Goal: Navigation & Orientation: Find specific page/section

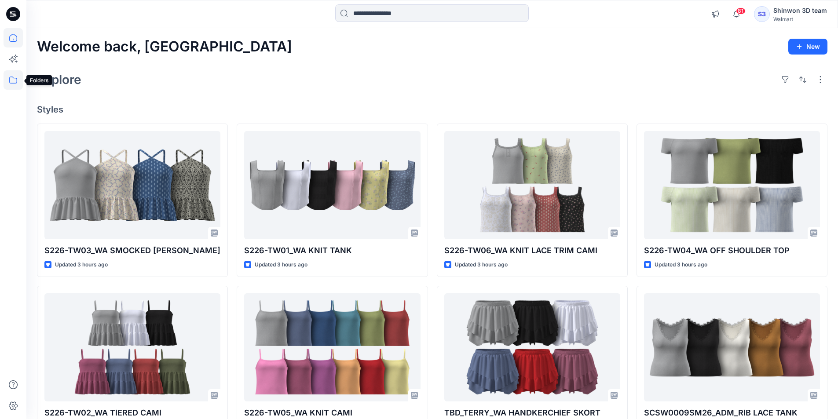
click at [5, 78] on icon at bounding box center [13, 79] width 19 height 19
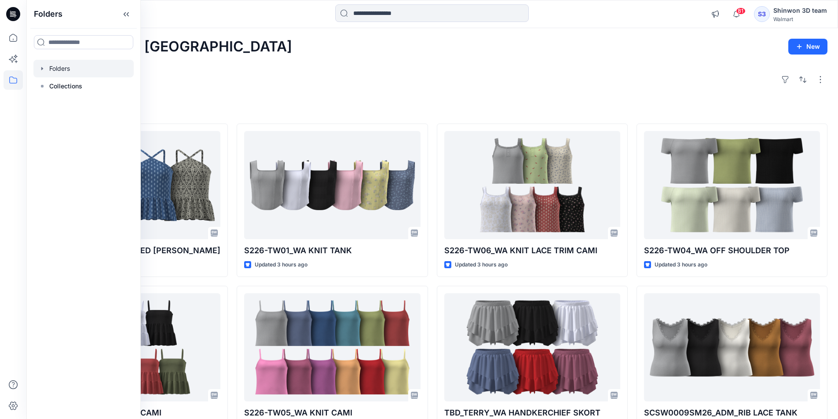
click at [67, 62] on div at bounding box center [83, 69] width 100 height 18
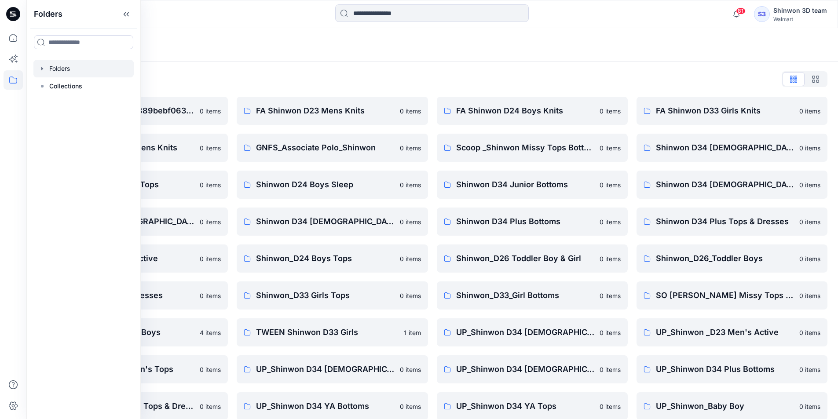
click at [314, 52] on div "Folders" at bounding box center [431, 44] width 811 height 33
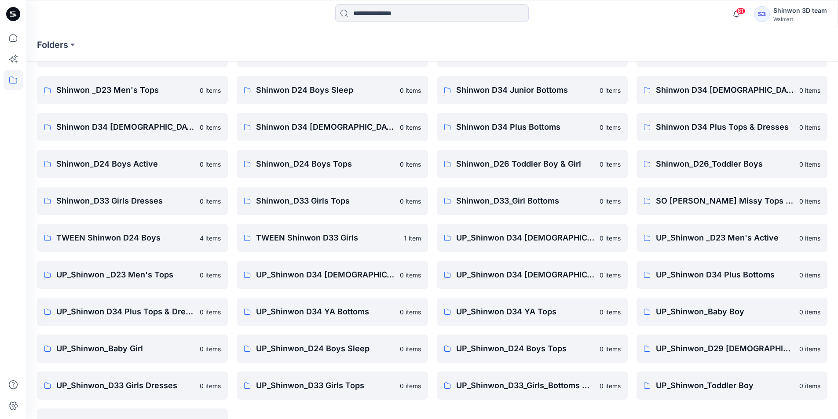
scroll to position [79, 0]
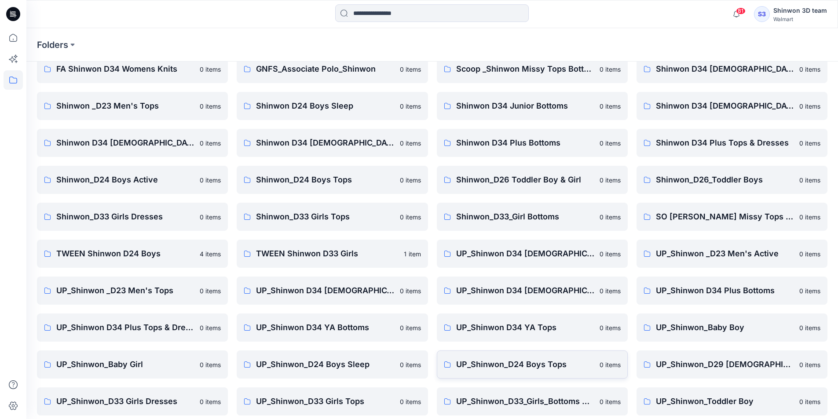
click at [527, 351] on link "UP_Shinwon_D24 Boys Tops 0 items" at bounding box center [532, 365] width 191 height 28
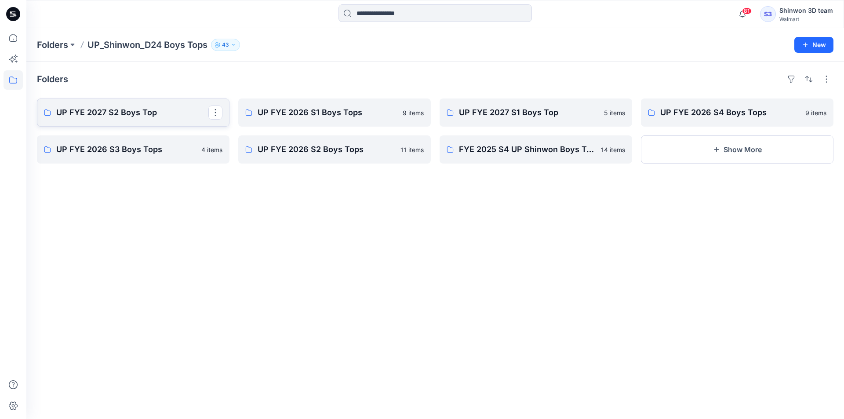
click at [199, 106] on p "UP FYE 2027 S2 Boys Top" at bounding box center [132, 112] width 152 height 12
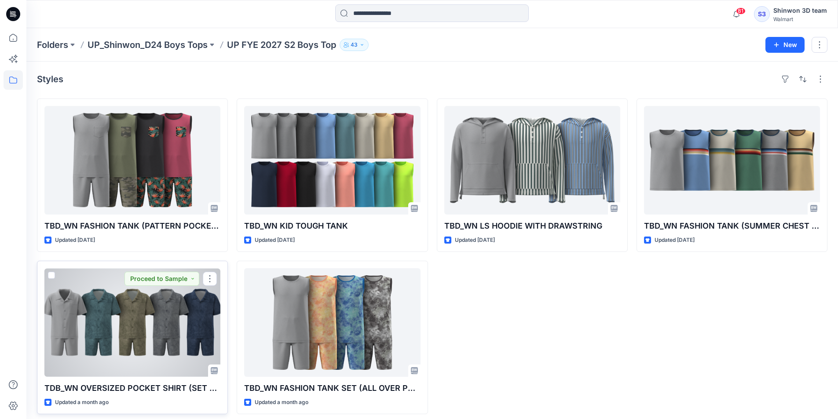
click at [156, 320] on div at bounding box center [132, 322] width 176 height 109
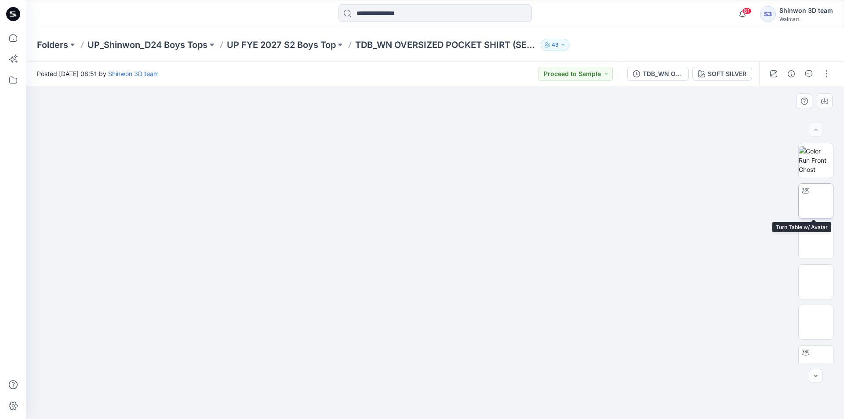
click at [816, 201] on img at bounding box center [816, 201] width 0 height 0
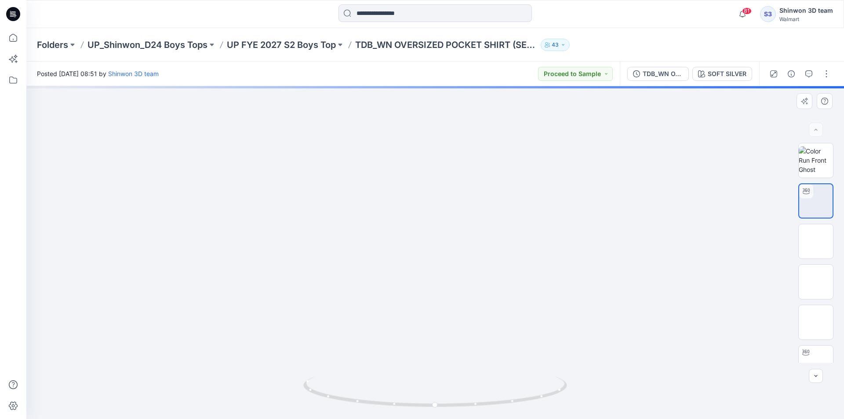
click at [816, 205] on img at bounding box center [816, 201] width 33 height 28
drag, startPoint x: 462, startPoint y: 402, endPoint x: 546, endPoint y: 389, distance: 85.4
click at [546, 389] on icon at bounding box center [436, 392] width 266 height 33
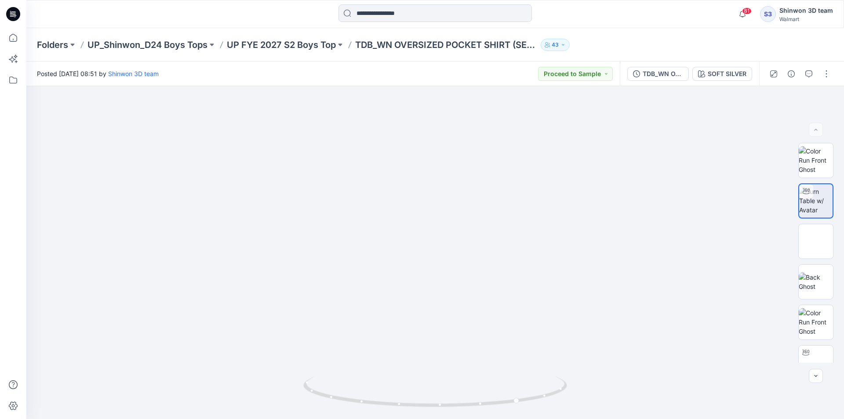
click at [559, 21] on div at bounding box center [435, 13] width 409 height 19
click at [675, 196] on div at bounding box center [435, 252] width 818 height 333
click at [810, 158] on img at bounding box center [816, 160] width 34 height 28
click at [779, 59] on div "Folders UP_Shinwon_D24 Boys Tops UP FYE 2027 S2 Boys Top TDB_WN OVERSIZED POCKE…" at bounding box center [435, 44] width 818 height 33
click at [320, 41] on p "UP FYE 2027 S2 Boys Top" at bounding box center [281, 45] width 109 height 12
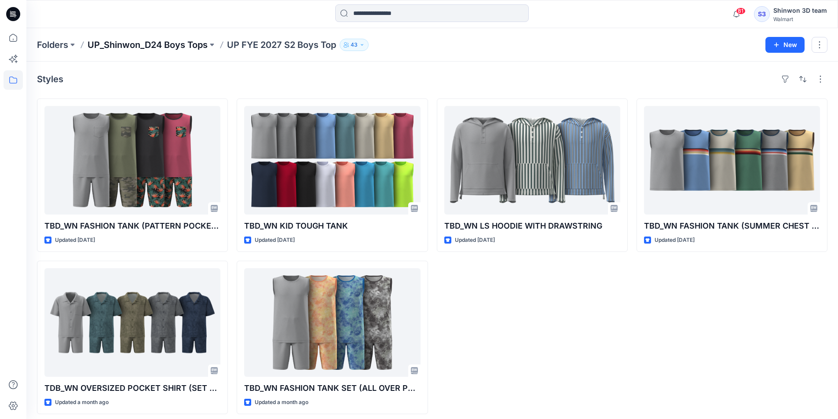
click at [199, 44] on p "UP_Shinwon_D24 Boys Tops" at bounding box center [148, 45] width 120 height 12
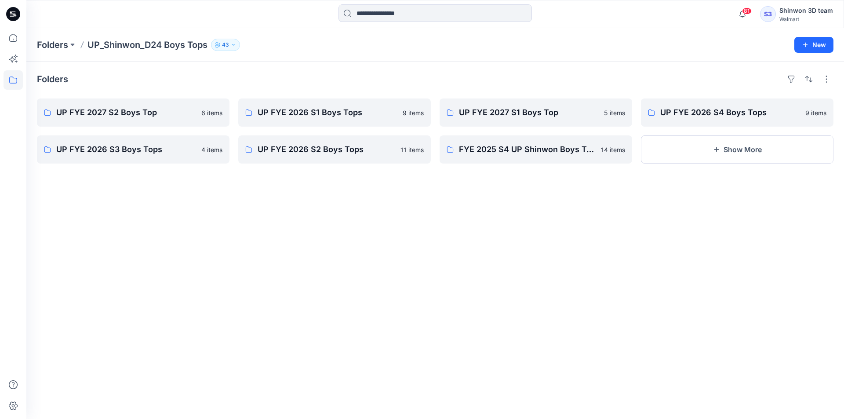
click at [280, 130] on div "UP FYE 2026 S1 Boys Tops 9 items UP FYE 2026 S2 Boys Tops 11 items" at bounding box center [334, 131] width 193 height 65
click at [709, 119] on link "UP FYE 2026 S4 Boys Tops" at bounding box center [737, 113] width 193 height 28
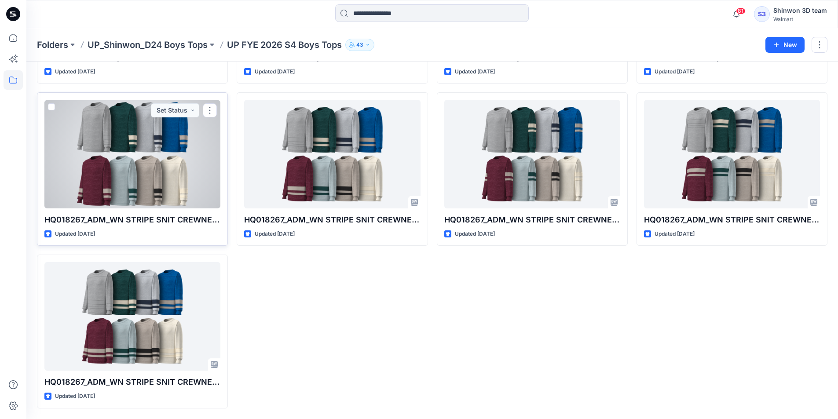
scroll to position [37, 0]
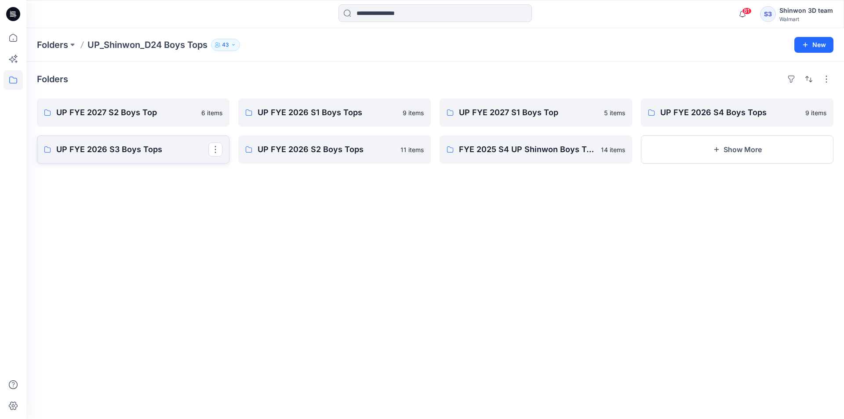
click at [162, 151] on p "UP FYE 2026 S3 Boys Tops" at bounding box center [132, 149] width 152 height 12
click at [276, 145] on p "UP FYE 2026 S2 Boys Tops" at bounding box center [334, 149] width 152 height 12
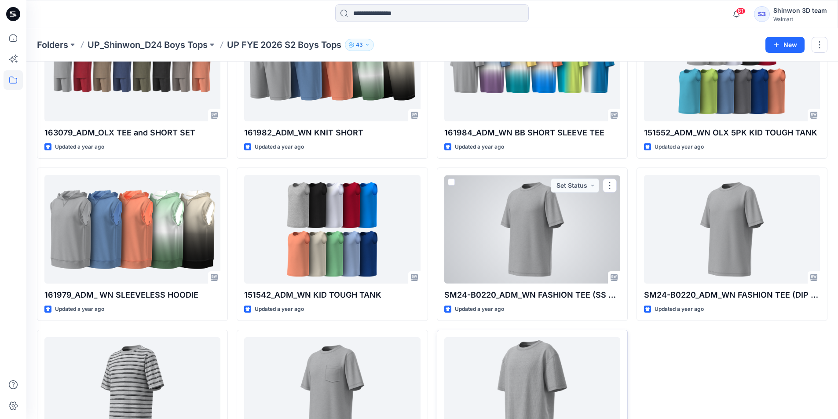
scroll to position [168, 0]
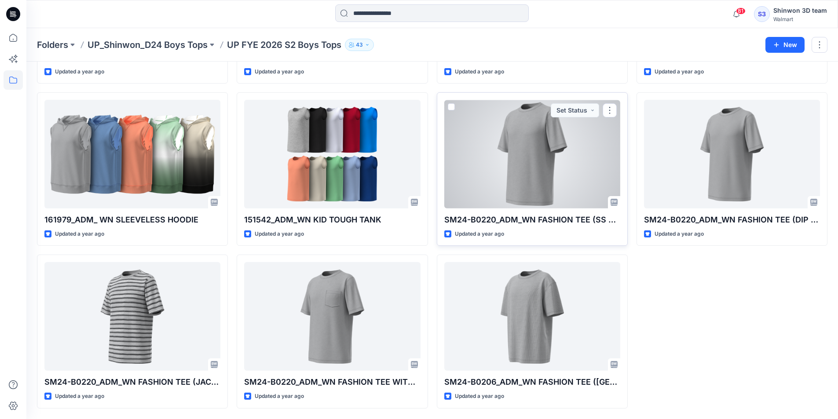
click at [524, 167] on div at bounding box center [532, 154] width 176 height 109
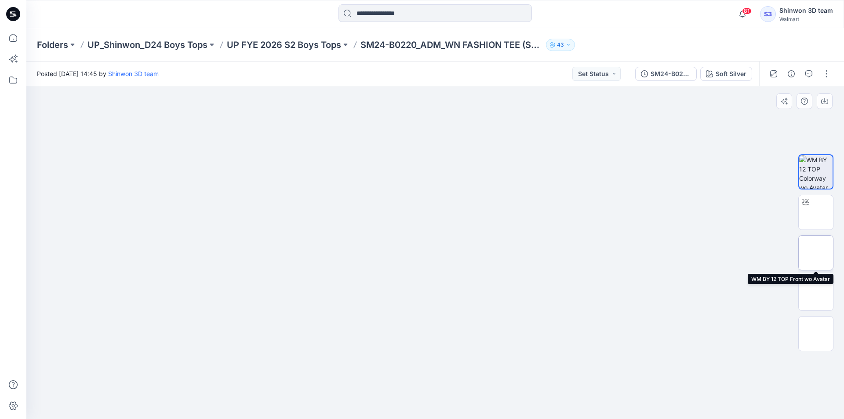
click at [816, 253] on img at bounding box center [816, 253] width 0 height 0
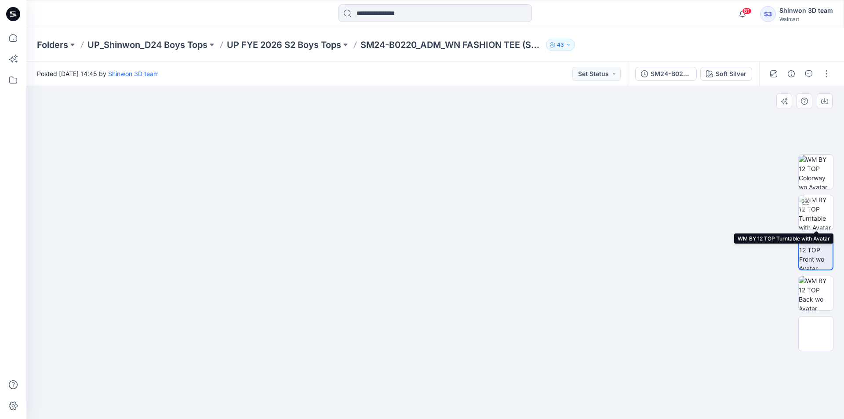
drag, startPoint x: 818, startPoint y: 216, endPoint x: 782, endPoint y: 234, distance: 39.7
click at [818, 216] on img at bounding box center [816, 212] width 34 height 34
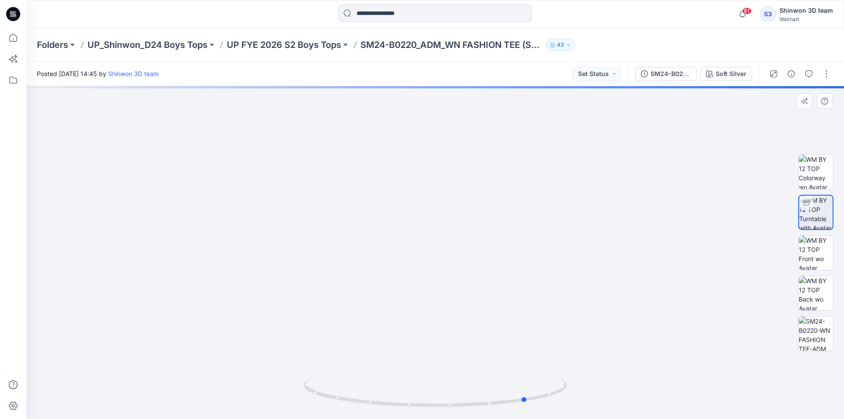
drag, startPoint x: 484, startPoint y: 402, endPoint x: 580, endPoint y: 380, distance: 98.3
click at [580, 380] on div at bounding box center [435, 252] width 818 height 333
click at [305, 46] on p "UP FYE 2026 S2 Boys Tops" at bounding box center [284, 45] width 114 height 12
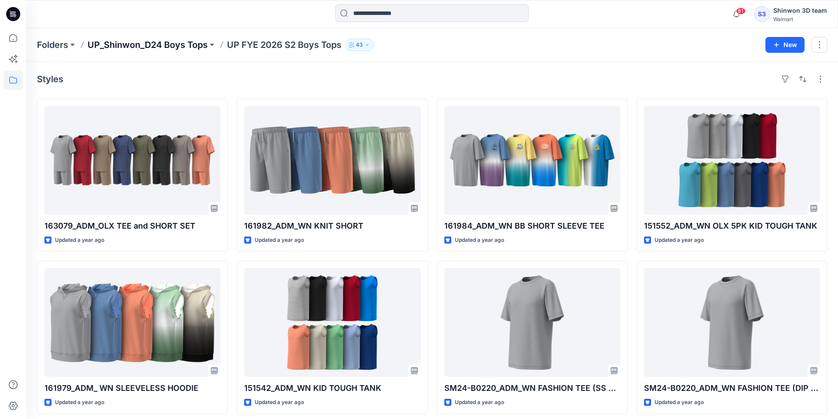
click at [143, 44] on p "UP_Shinwon_D24 Boys Tops" at bounding box center [148, 45] width 120 height 12
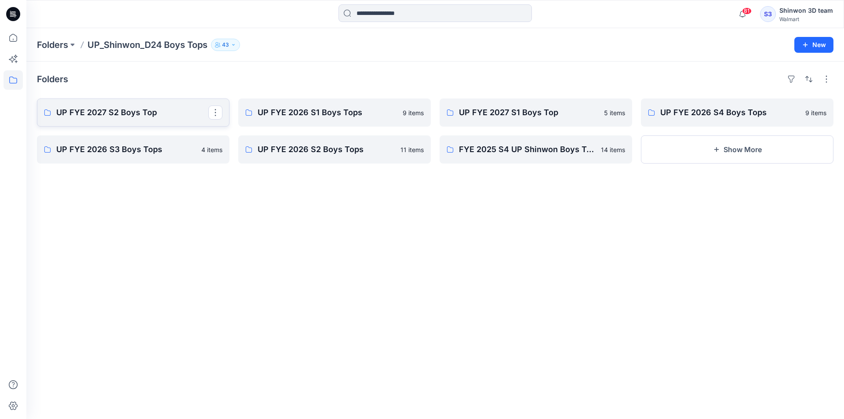
click at [155, 105] on link "UP FYE 2027 S2 Boys Top" at bounding box center [133, 113] width 193 height 28
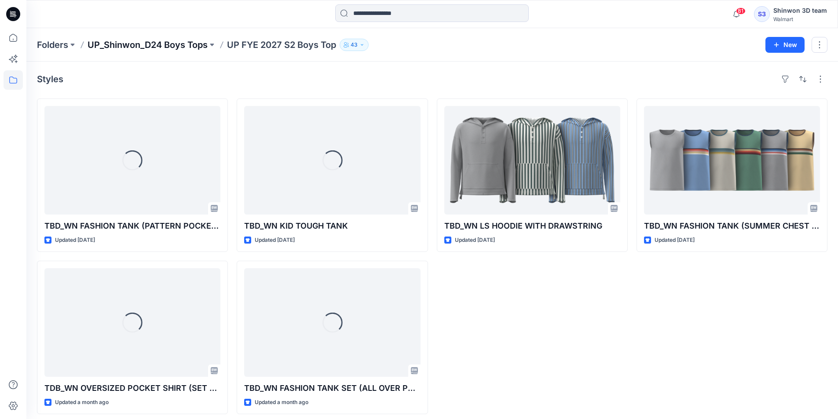
click at [193, 49] on p "UP_Shinwon_D24 Boys Tops" at bounding box center [148, 45] width 120 height 12
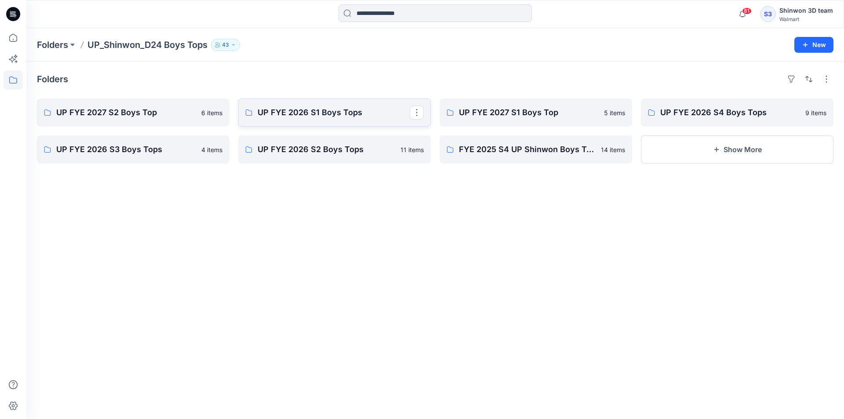
click at [346, 102] on link "UP FYE 2026 S1 Boys Tops" at bounding box center [334, 113] width 193 height 28
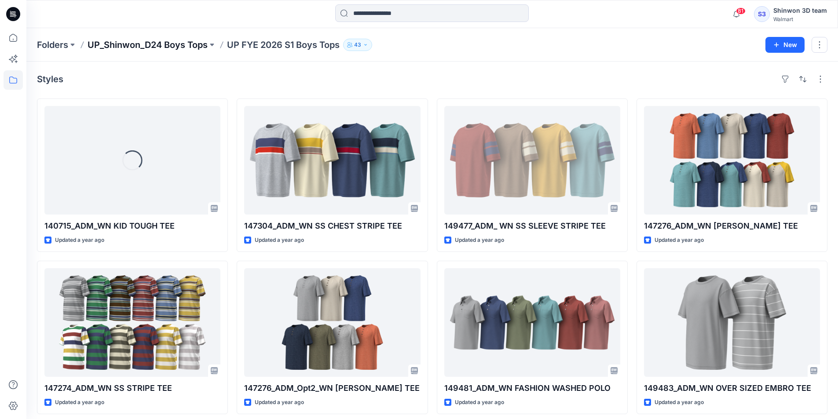
click at [136, 49] on p "UP_Shinwon_D24 Boys Tops" at bounding box center [148, 45] width 120 height 12
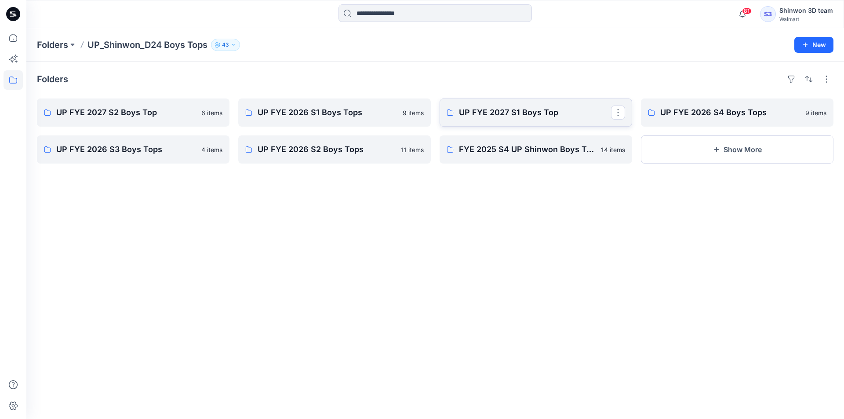
click at [560, 120] on link "UP FYE 2027 S1 Boys Top" at bounding box center [536, 113] width 193 height 28
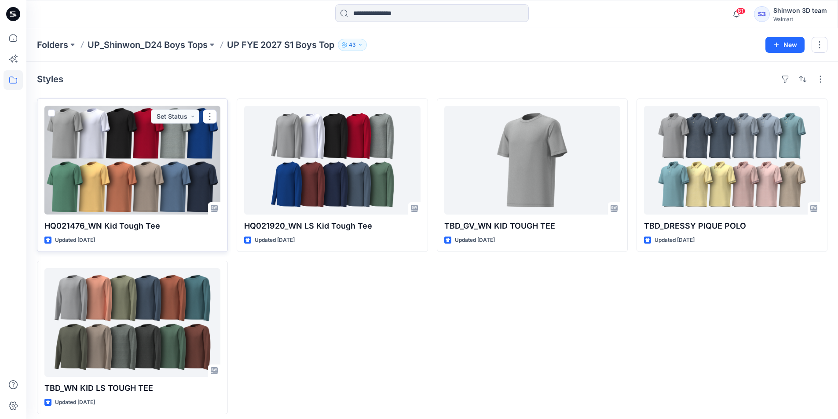
click at [107, 172] on div at bounding box center [132, 160] width 176 height 109
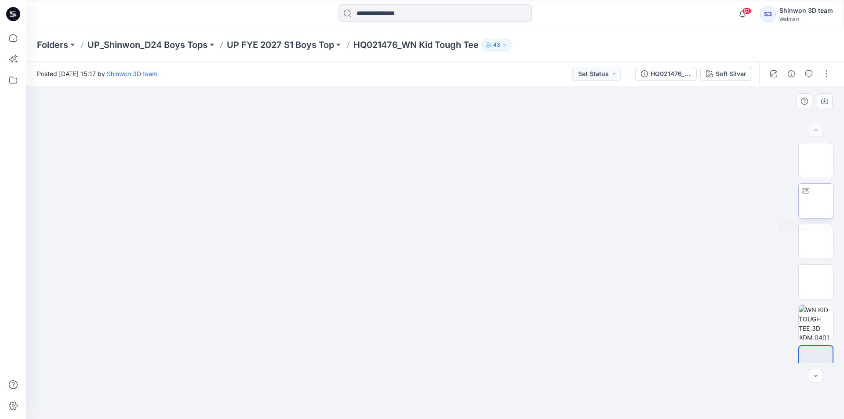
click at [816, 201] on img at bounding box center [816, 201] width 0 height 0
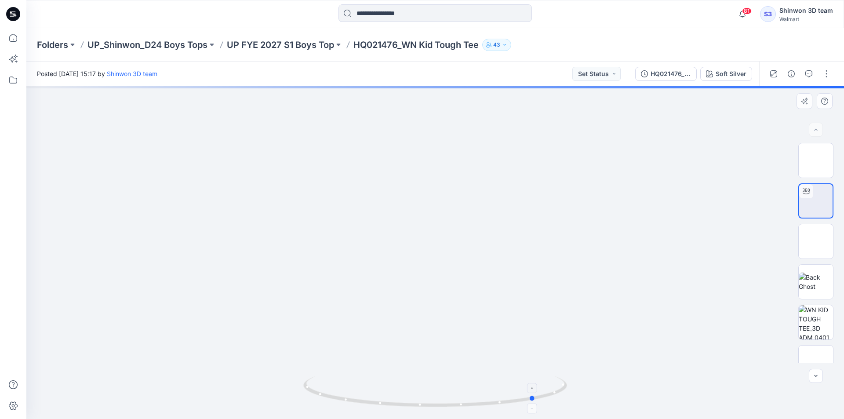
drag, startPoint x: 405, startPoint y: 408, endPoint x: 505, endPoint y: 386, distance: 103.0
click at [505, 386] on icon at bounding box center [436, 392] width 266 height 33
click at [816, 161] on img at bounding box center [816, 161] width 0 height 0
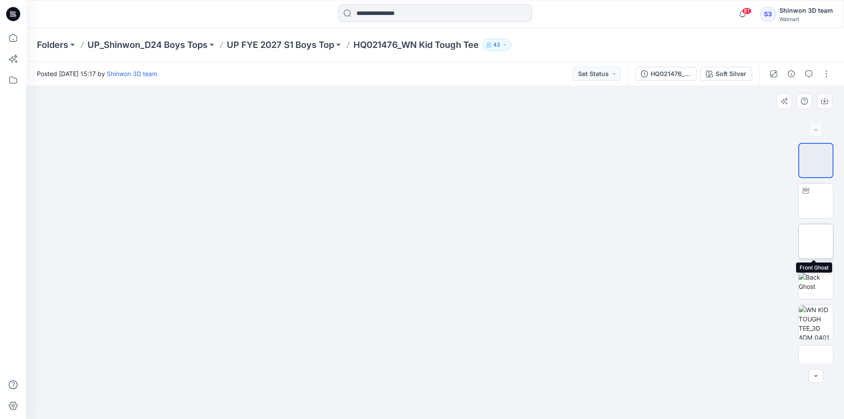
click at [816, 241] on img at bounding box center [816, 241] width 0 height 0
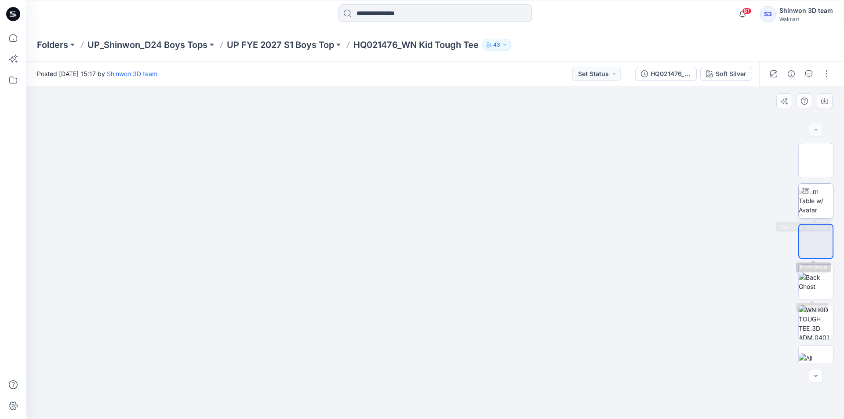
click at [816, 208] on img at bounding box center [816, 201] width 34 height 28
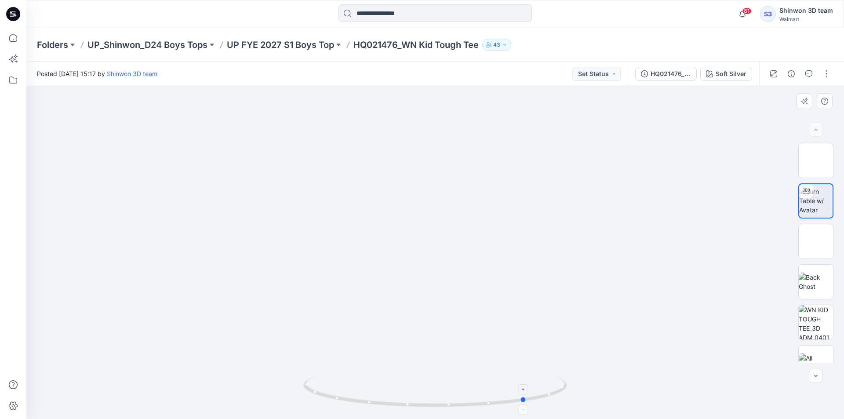
drag, startPoint x: 360, startPoint y: 403, endPoint x: 451, endPoint y: 386, distance: 93.1
click at [451, 386] on icon at bounding box center [436, 392] width 266 height 33
